Goal: Transaction & Acquisition: Download file/media

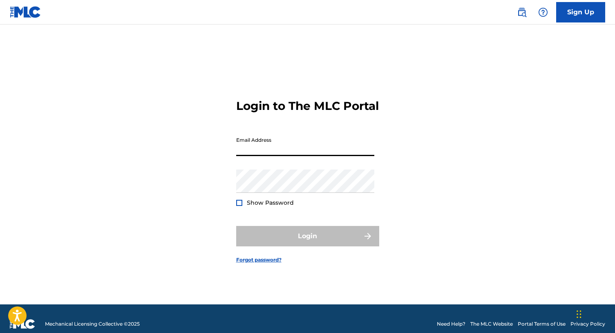
type input "[EMAIL_ADDRESS][DOMAIN_NAME]"
click at [308, 243] on button "Login" at bounding box center [307, 236] width 143 height 20
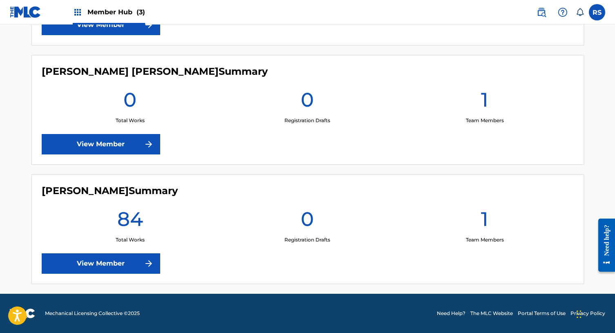
scroll to position [310, 0]
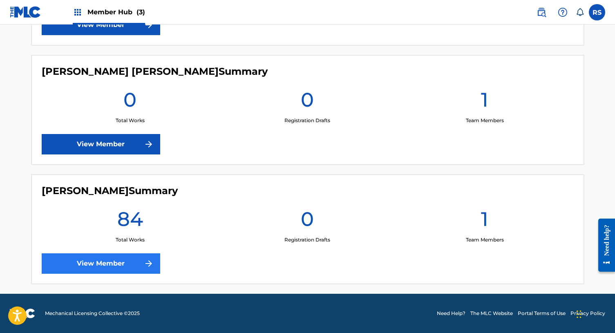
click at [130, 256] on link "View Member" at bounding box center [101, 264] width 119 height 20
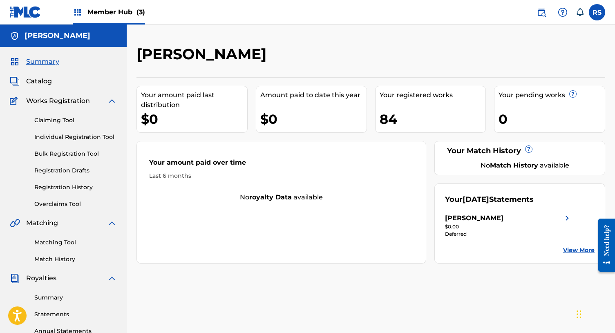
click at [385, 116] on div "84" at bounding box center [433, 119] width 106 height 18
click at [31, 79] on span "Catalog" at bounding box center [39, 81] width 26 height 10
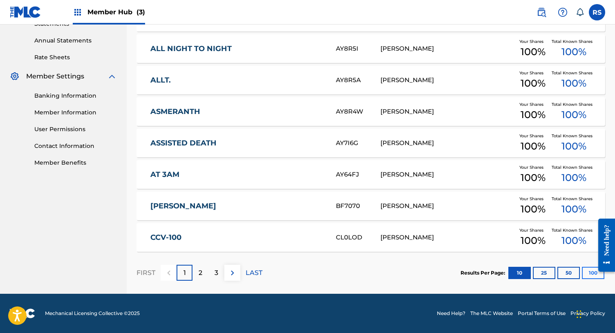
click at [590, 271] on button "100" at bounding box center [593, 273] width 22 height 12
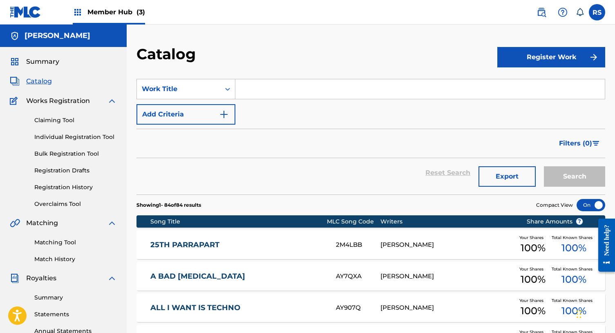
click at [343, 242] on div "2M4LBB" at bounding box center [358, 244] width 45 height 9
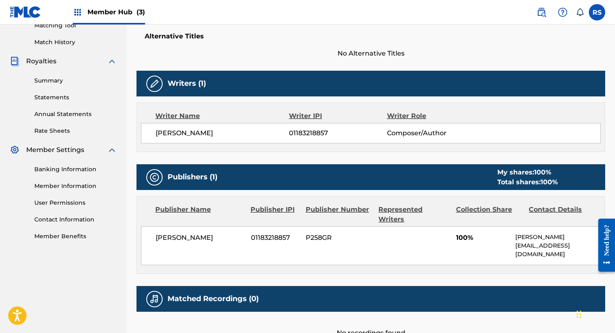
scroll to position [218, 0]
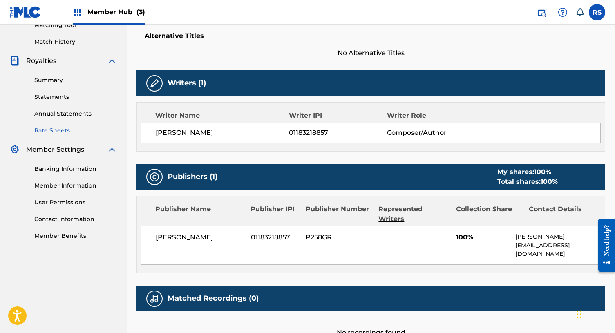
click at [63, 132] on link "Rate Sheets" at bounding box center [75, 130] width 83 height 9
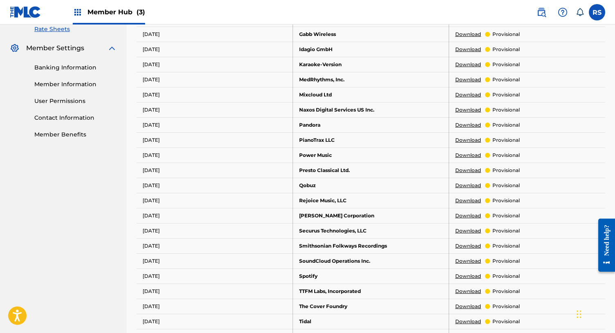
scroll to position [337, 0]
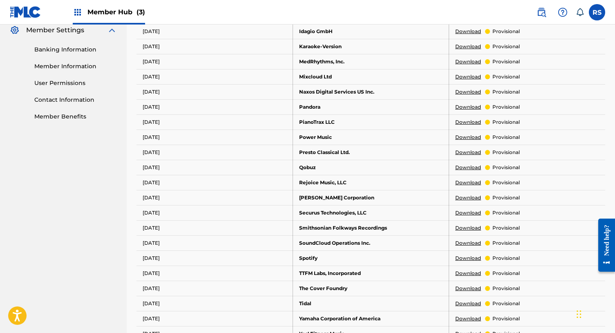
click at [460, 256] on link "Download" at bounding box center [469, 258] width 26 height 7
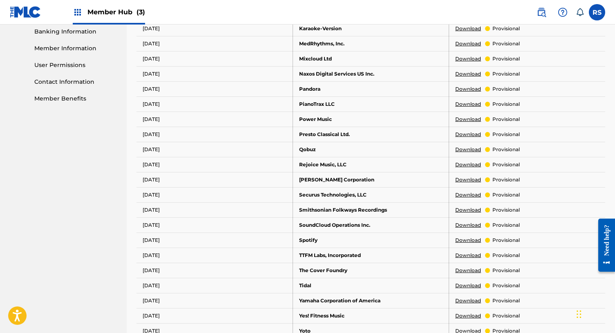
click at [474, 150] on link "Download" at bounding box center [469, 149] width 26 height 7
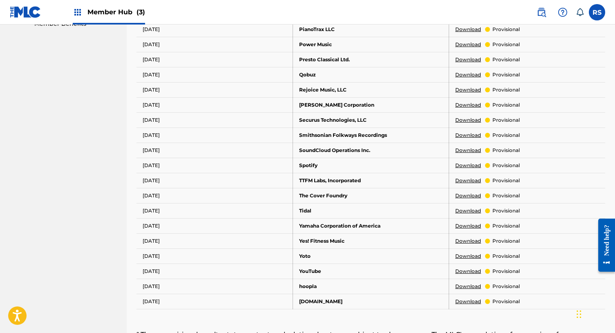
scroll to position [437, 0]
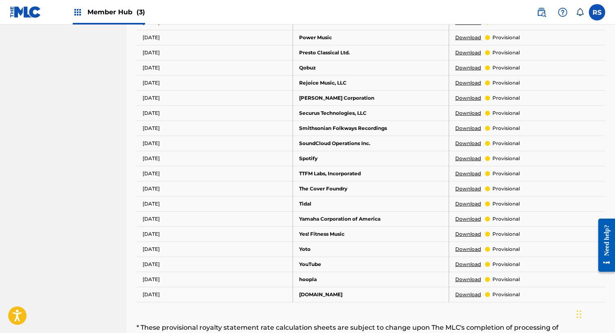
click at [468, 206] on link "Download" at bounding box center [469, 203] width 26 height 7
